Goal: Task Accomplishment & Management: Complete application form

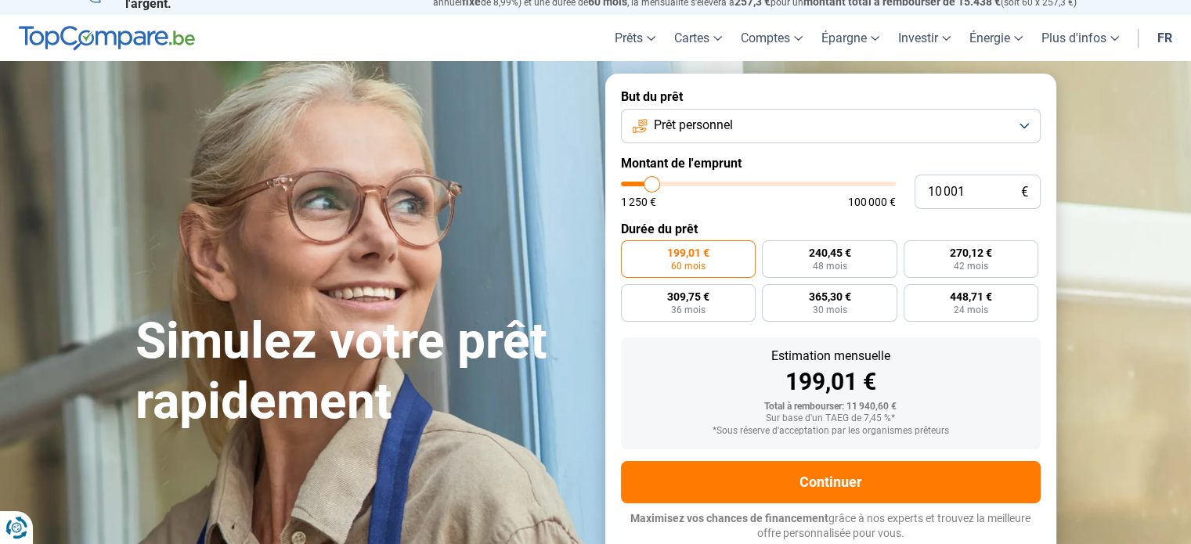
scroll to position [31, 0]
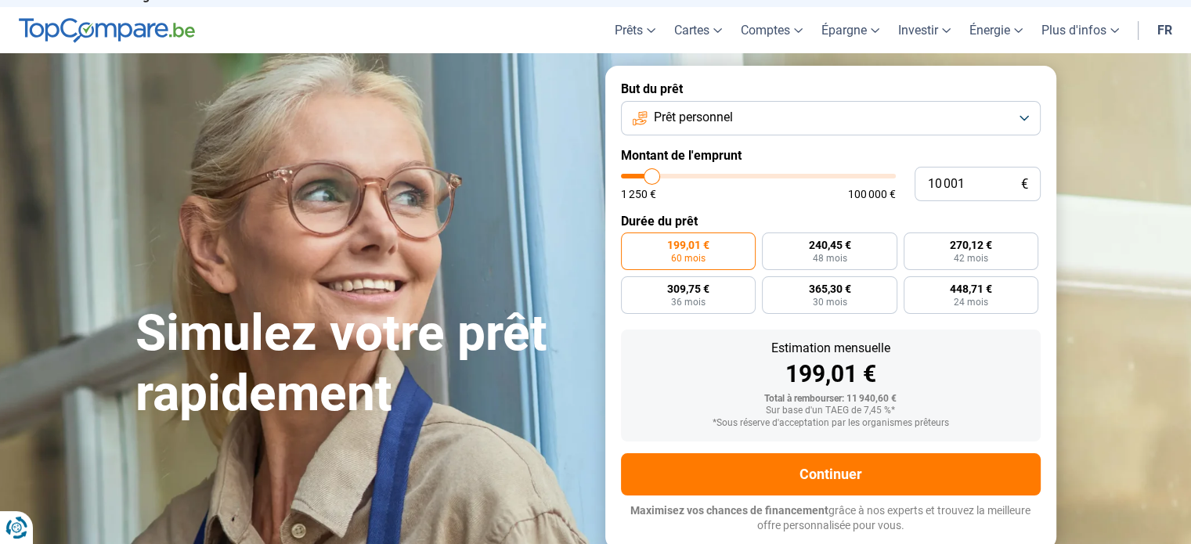
click at [1029, 114] on button "Prêt personnel" at bounding box center [831, 118] width 420 height 34
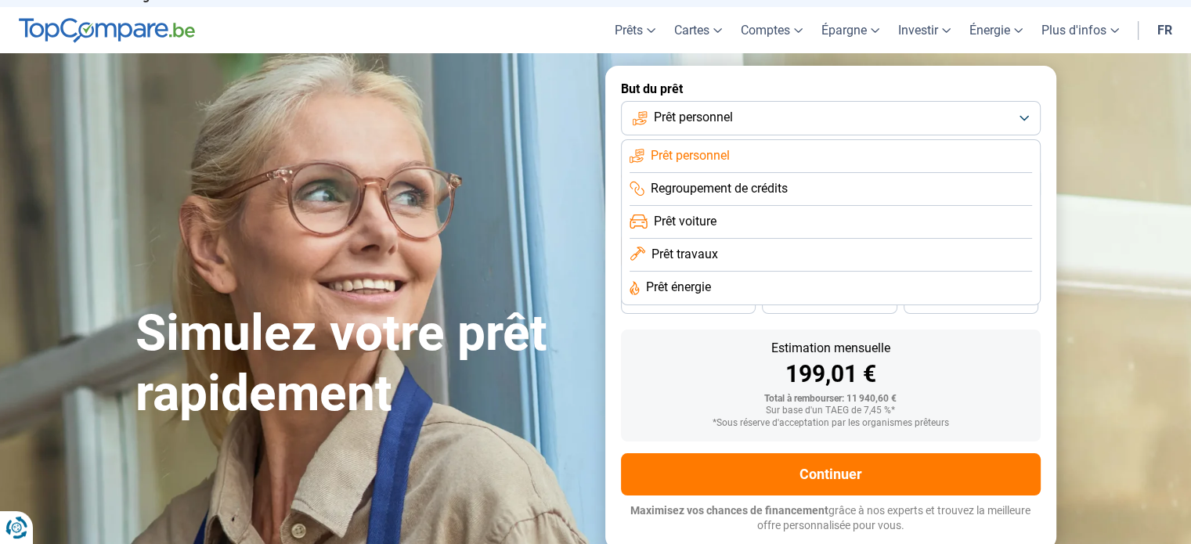
click at [965, 150] on li "Prêt personnel" at bounding box center [830, 156] width 402 height 33
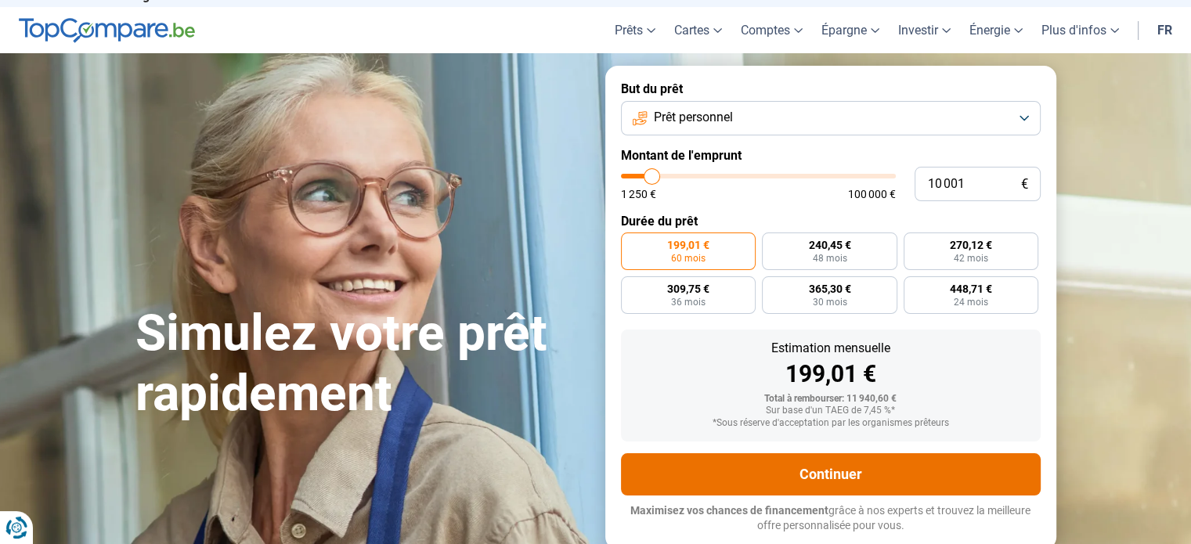
click at [954, 463] on button "Continuer" at bounding box center [831, 474] width 420 height 42
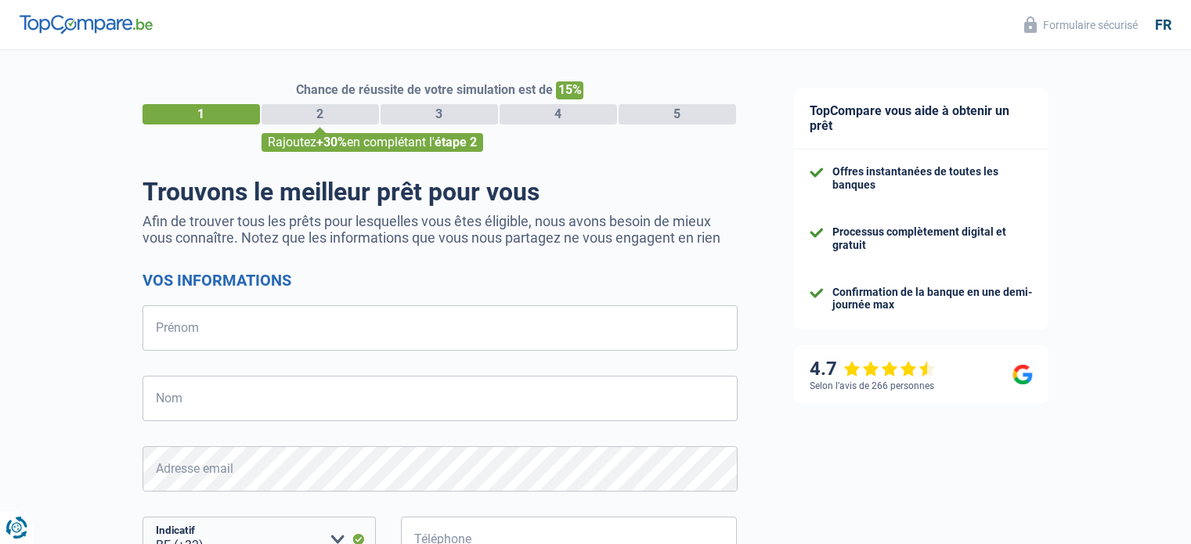
select select "32"
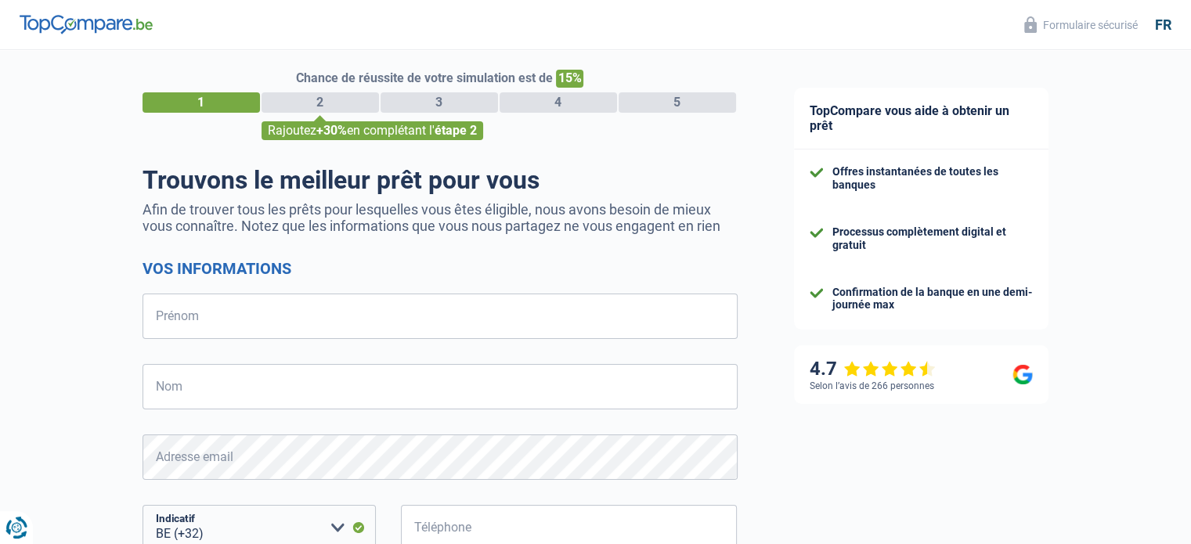
scroll to position [13, 0]
